Goal: Task Accomplishment & Management: Manage account settings

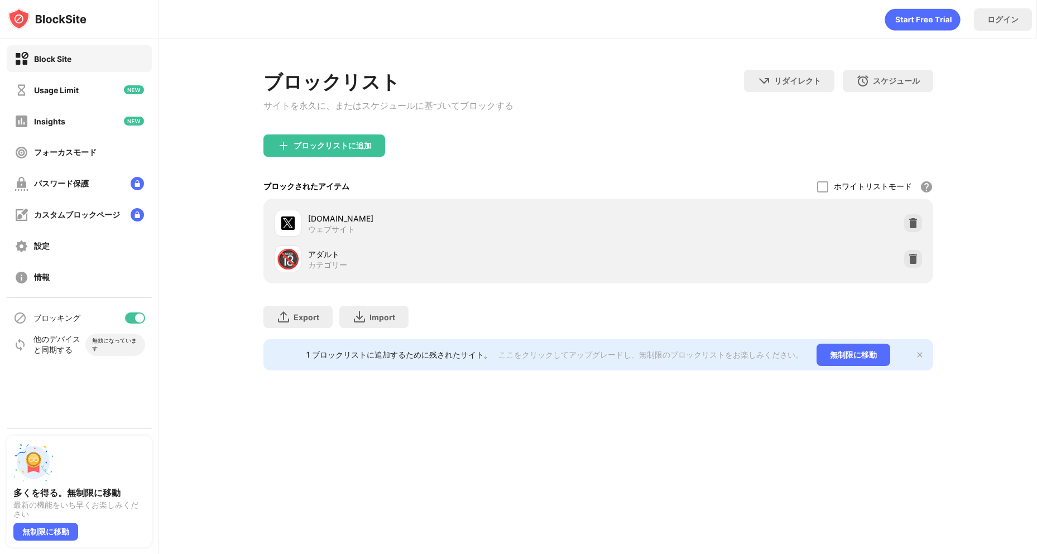
click at [311, 168] on div "ブロックリストに追加" at bounding box center [597, 154] width 669 height 40
click at [321, 150] on div "ブロックリストに追加" at bounding box center [332, 145] width 78 height 9
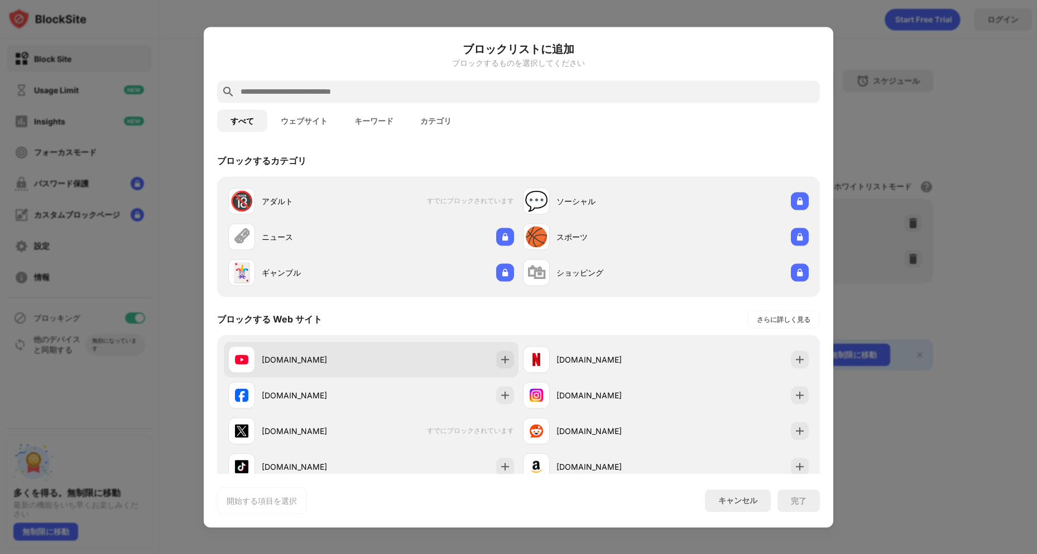
click at [317, 362] on div "[DOMAIN_NAME]" at bounding box center [316, 360] width 109 height 12
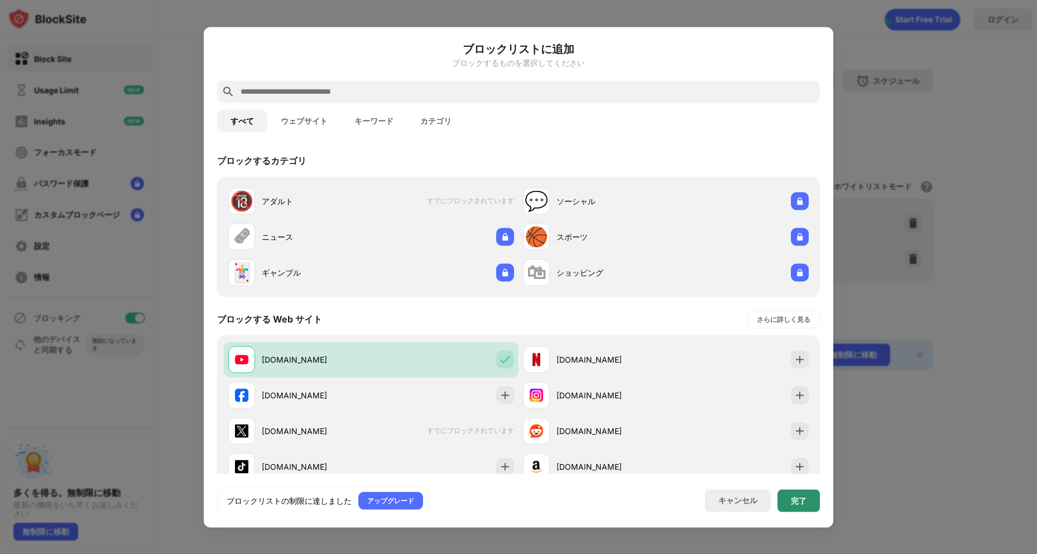
click at [798, 503] on div "完了" at bounding box center [799, 500] width 16 height 9
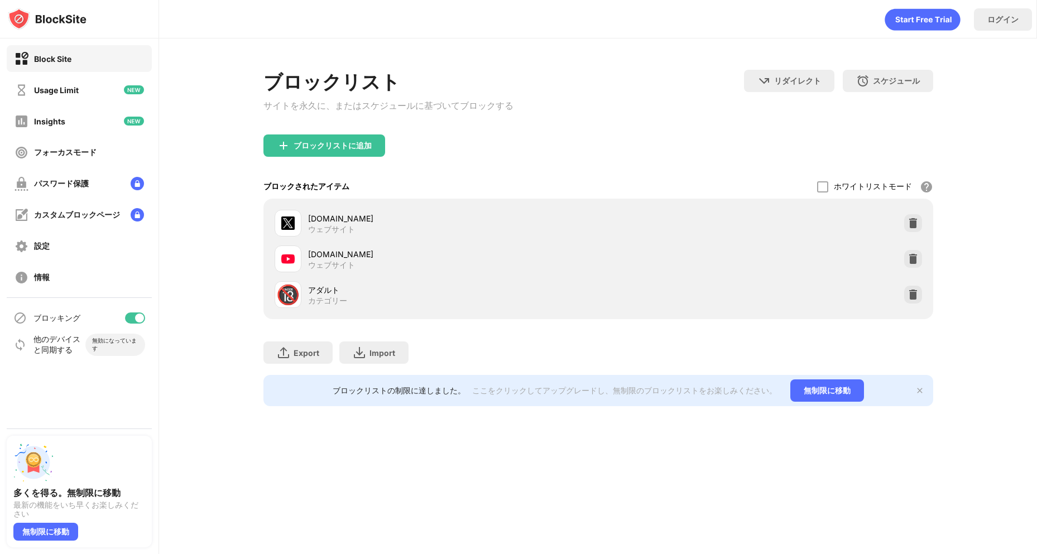
drag, startPoint x: 778, startPoint y: 451, endPoint x: 632, endPoint y: 123, distance: 359.1
click at [632, 123] on div "ブロックリスト サイトを永久に、またはスケジュールに基づいてブロックする リダイレクト クリックしてリダイレクトのウェブサイトを設定する スケジュール ブロッ…" at bounding box center [597, 102] width 669 height 65
click at [674, 130] on div "ブロックリスト サイトを永久に、またはスケジュールに基づいてブロックする リダイレクト クリックしてリダイレクトのウェブサイトを設定する スケジュール ブロッ…" at bounding box center [597, 102] width 669 height 65
click at [919, 266] on div at bounding box center [913, 259] width 18 height 18
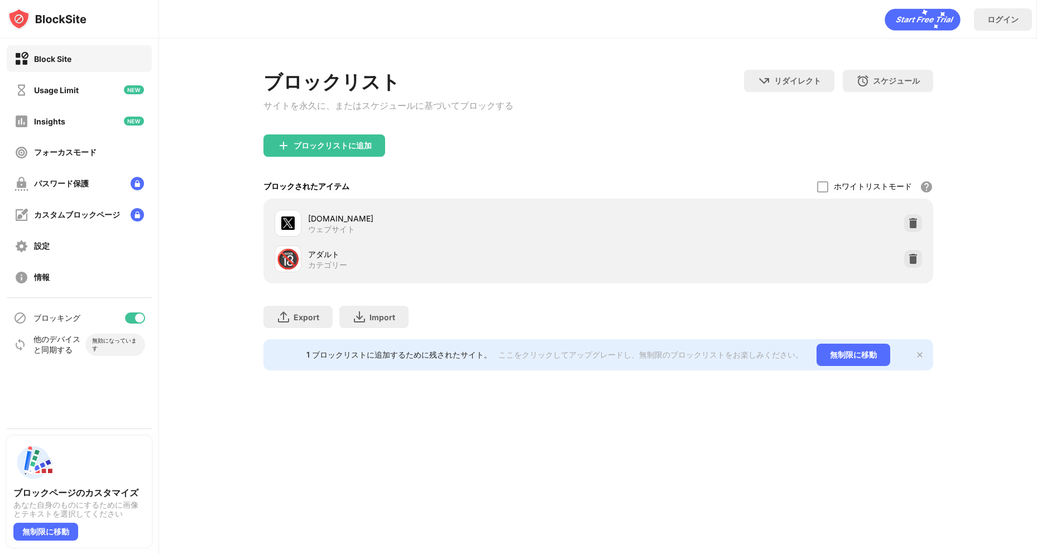
drag, startPoint x: 367, startPoint y: 133, endPoint x: 362, endPoint y: 137, distance: 7.1
click at [363, 134] on div "ブロックリスト サイトを永久に、またはスケジュールに基づいてブロックする" at bounding box center [388, 102] width 250 height 65
click at [362, 137] on div "ブロックリストに追加" at bounding box center [324, 145] width 122 height 22
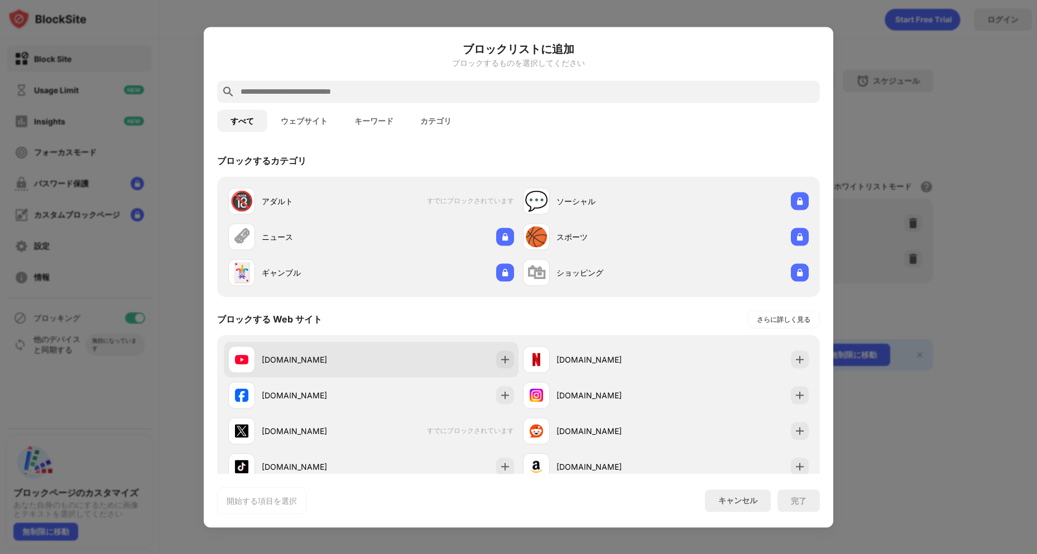
click at [297, 370] on div "[DOMAIN_NAME]" at bounding box center [299, 359] width 143 height 27
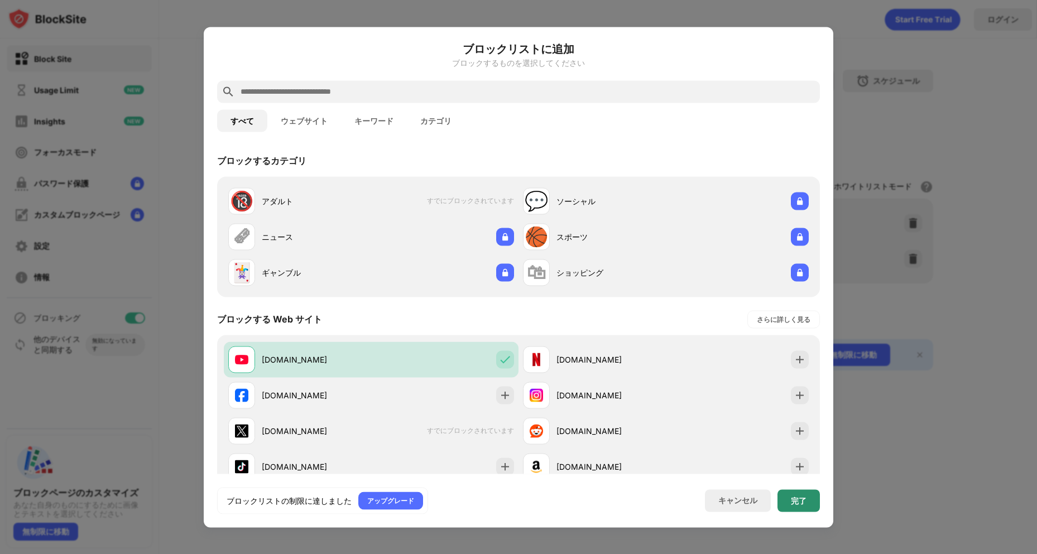
click at [807, 499] on div "完了" at bounding box center [798, 500] width 42 height 22
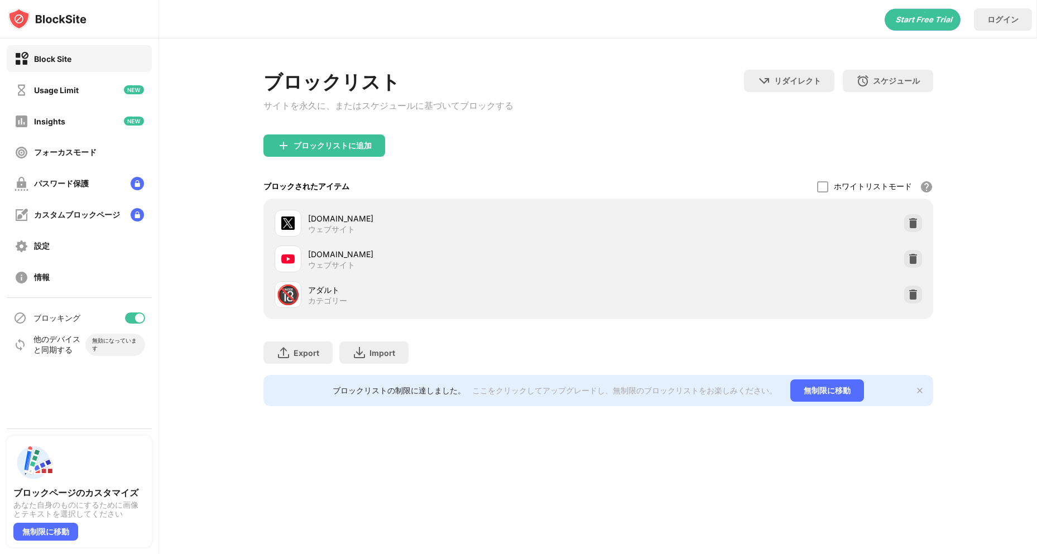
click at [615, 148] on div "ブロックリストに追加" at bounding box center [597, 154] width 669 height 40
